Goal: Transaction & Acquisition: Download file/media

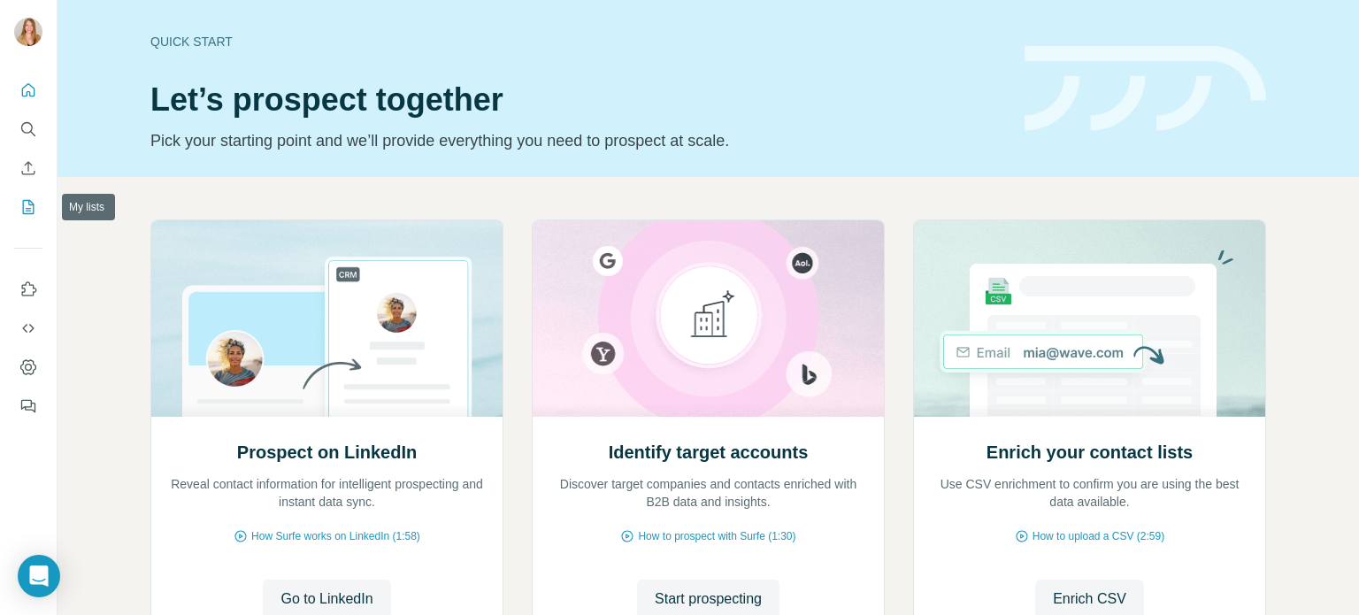
click at [31, 208] on icon "My lists" at bounding box center [28, 207] width 18 height 18
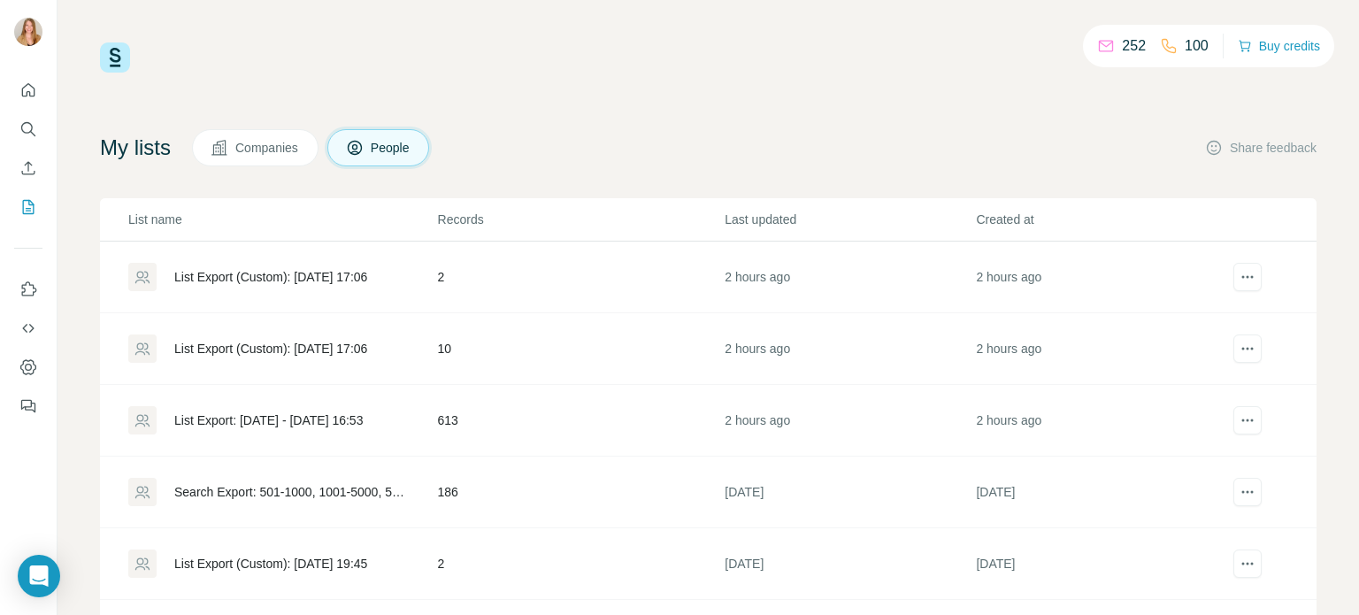
click at [237, 274] on div "List Export (Custom): [DATE] 17:06" at bounding box center [270, 277] width 193 height 18
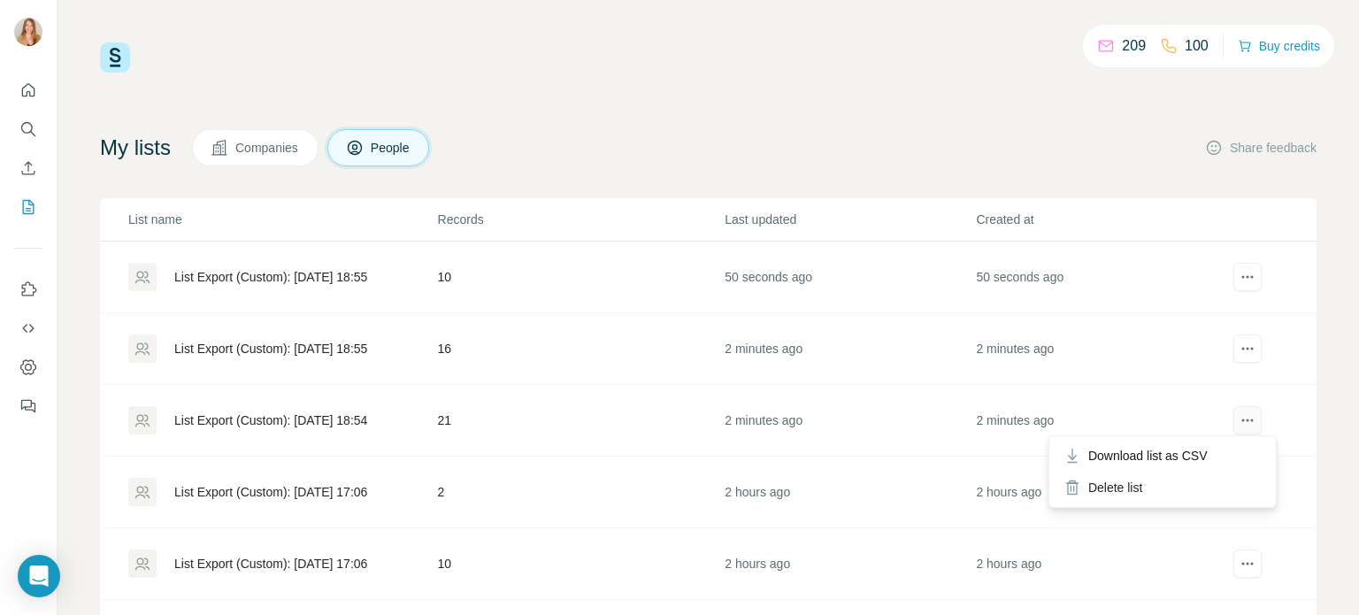
click at [1239, 415] on icon "actions" at bounding box center [1248, 420] width 18 height 18
click at [1196, 454] on span "Download list as CSV" at bounding box center [1147, 456] width 119 height 18
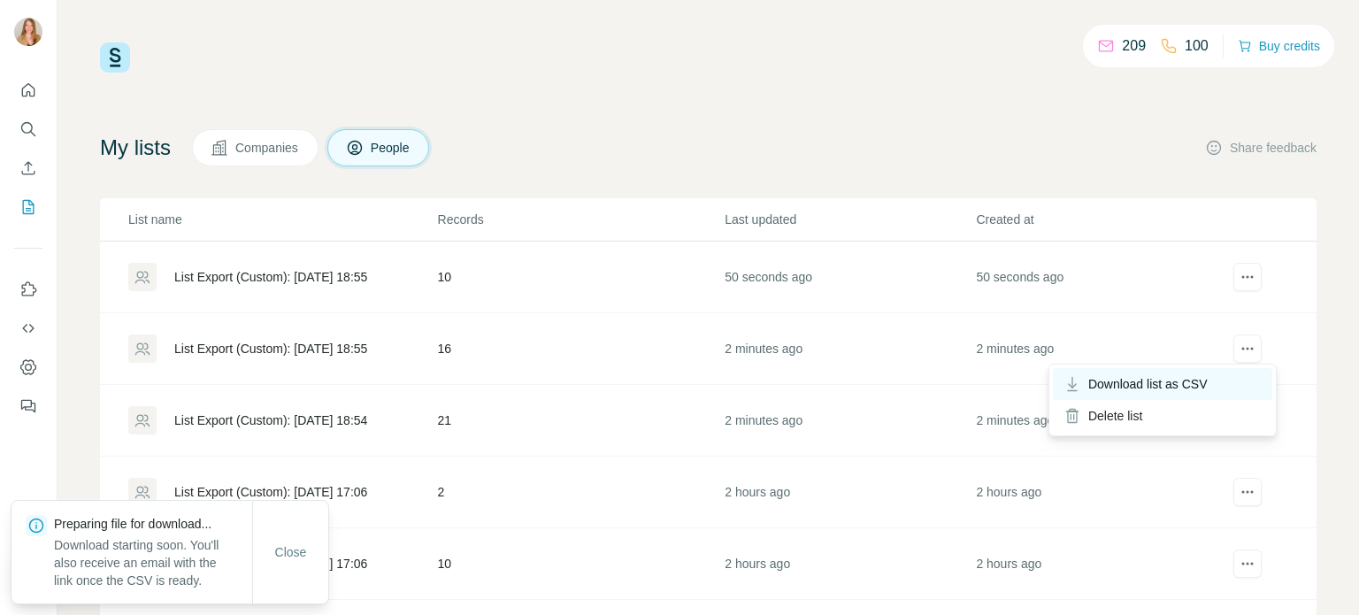
click at [1197, 378] on span "Download list as CSV" at bounding box center [1147, 384] width 119 height 18
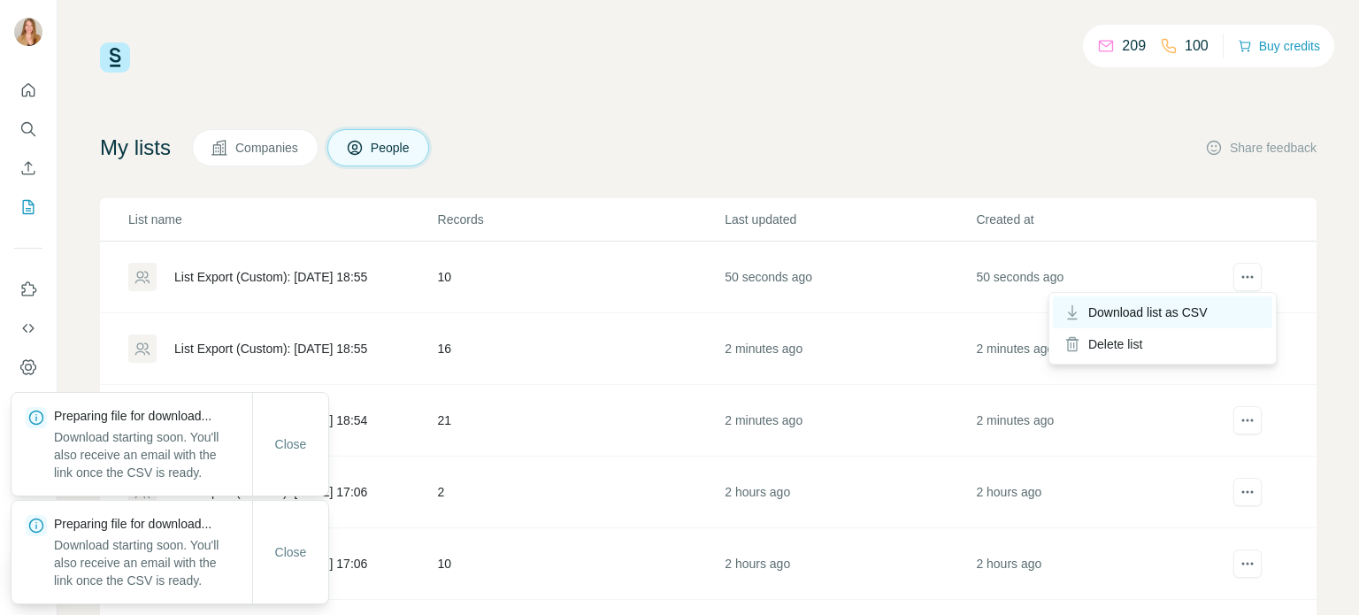
click at [1202, 311] on span "Download list as CSV" at bounding box center [1147, 312] width 119 height 18
